Goal: Find specific page/section: Find specific page/section

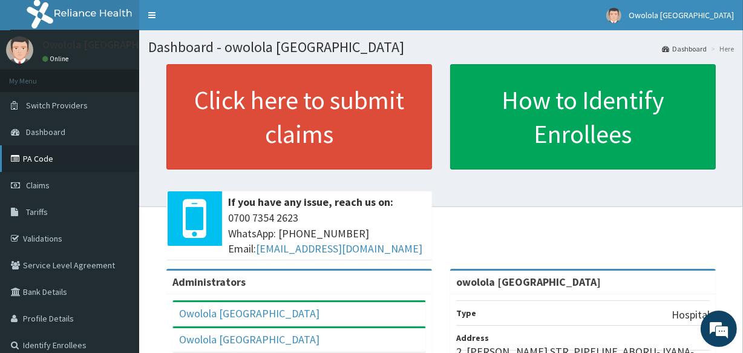
click at [63, 157] on link "PA Code" at bounding box center [69, 158] width 139 height 27
